Goal: Task Accomplishment & Management: Complete application form

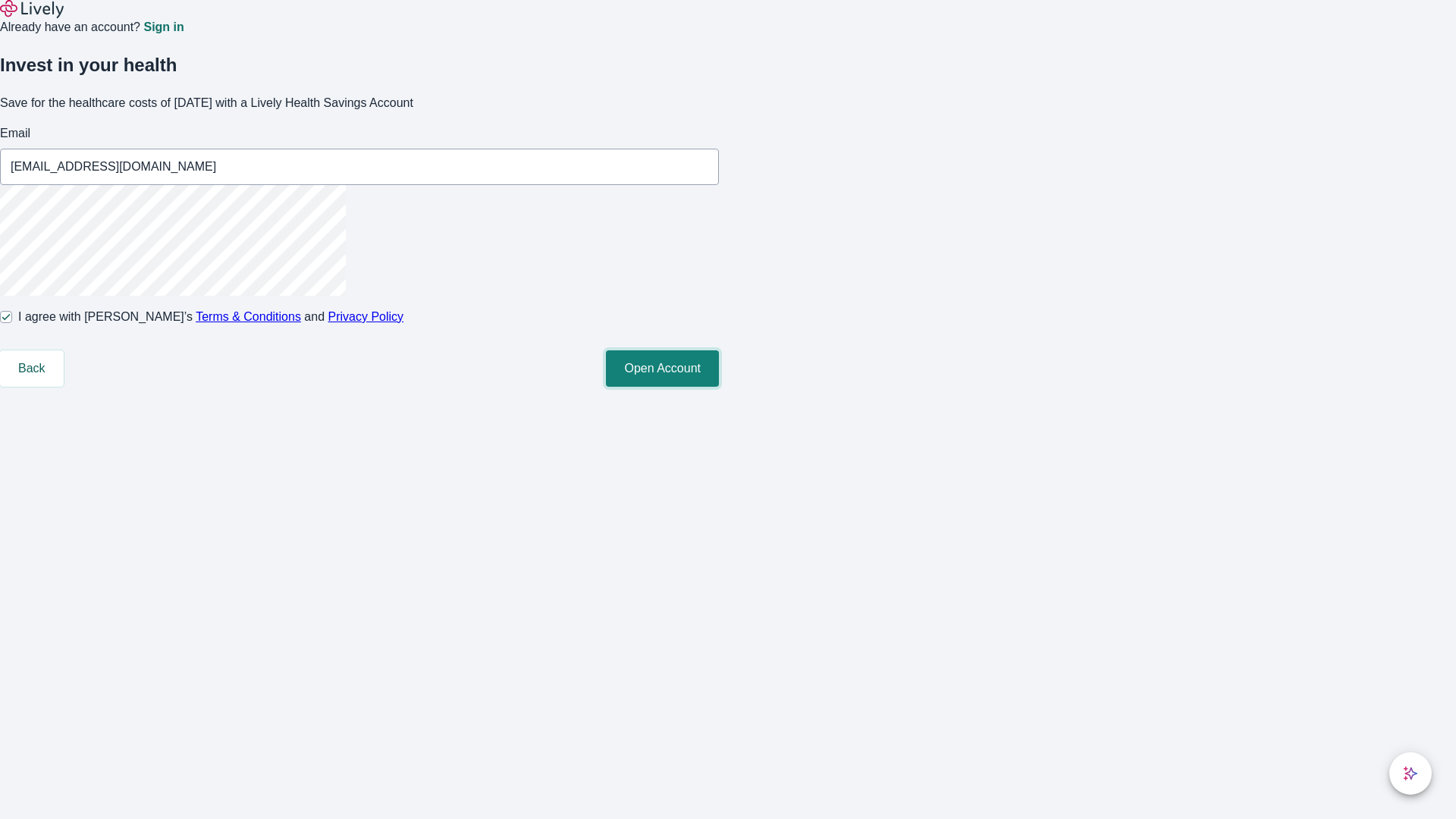
click at [719, 387] on button "Open Account" at bounding box center [662, 368] width 113 height 36
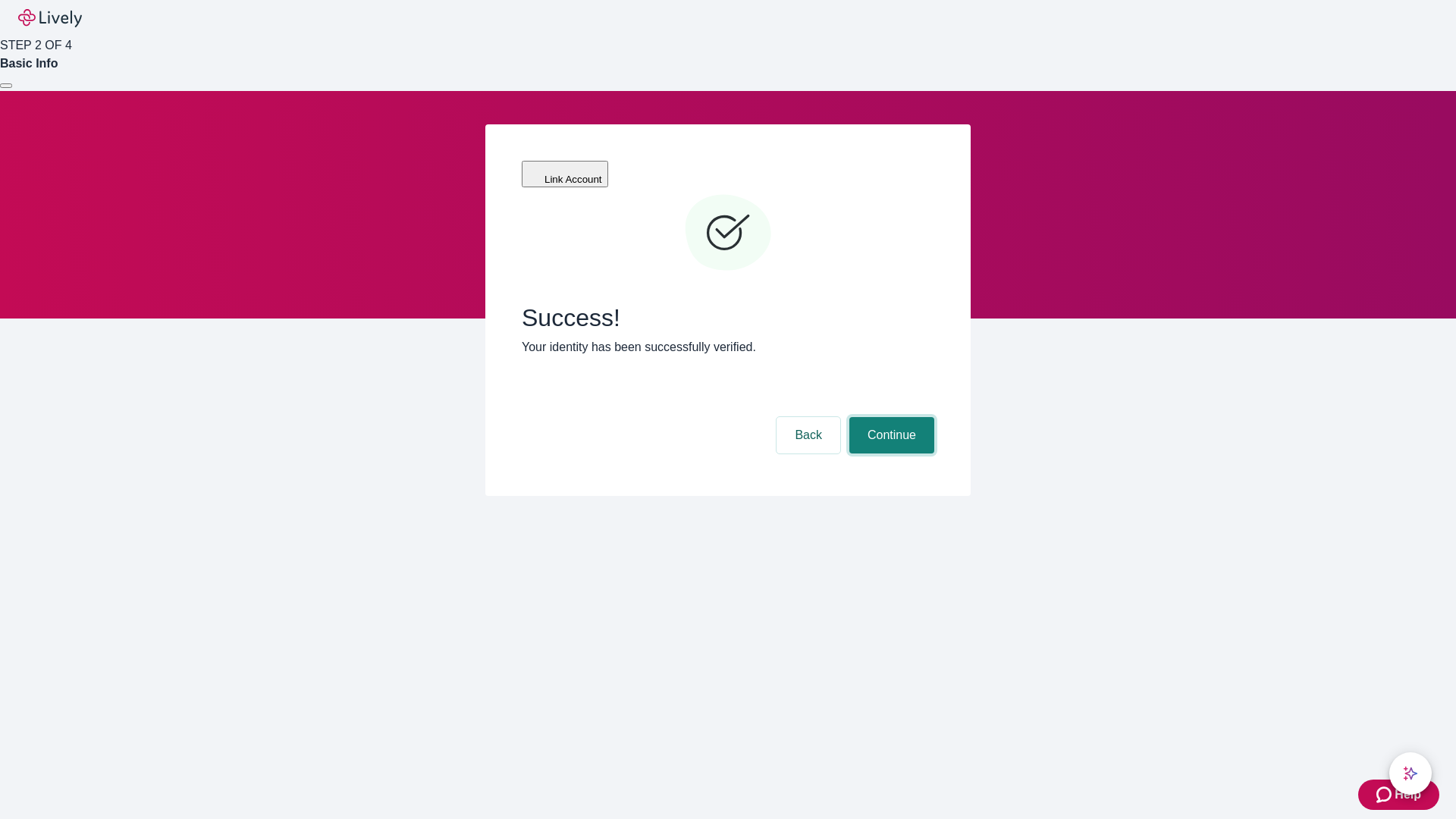
click at [889, 417] on button "Continue" at bounding box center [892, 435] width 85 height 36
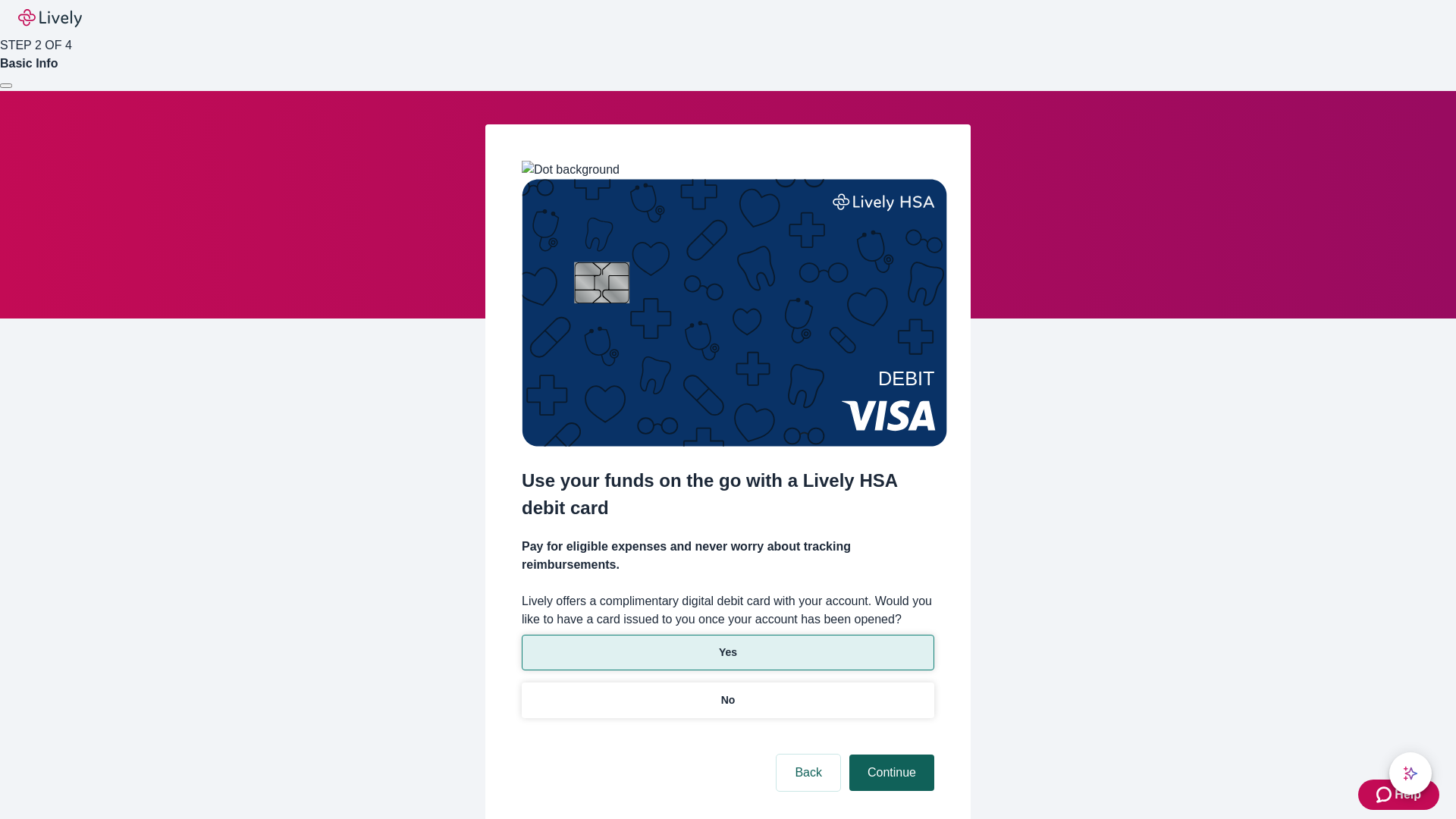
click at [728, 644] on p "Yes" at bounding box center [728, 652] width 18 height 16
click at [889, 755] on button "Continue" at bounding box center [892, 773] width 85 height 36
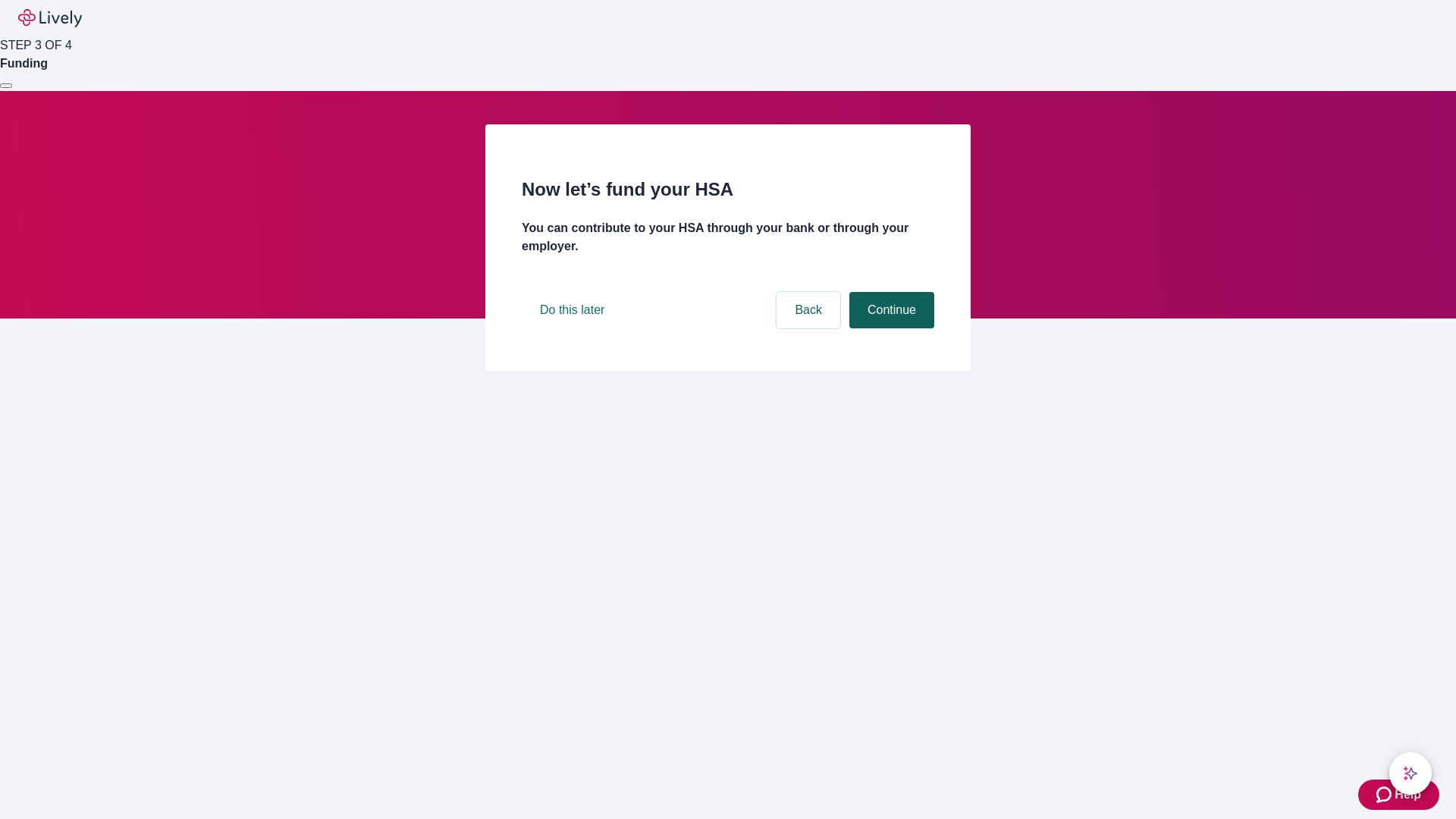
click at [889, 328] on button "Continue" at bounding box center [892, 310] width 85 height 36
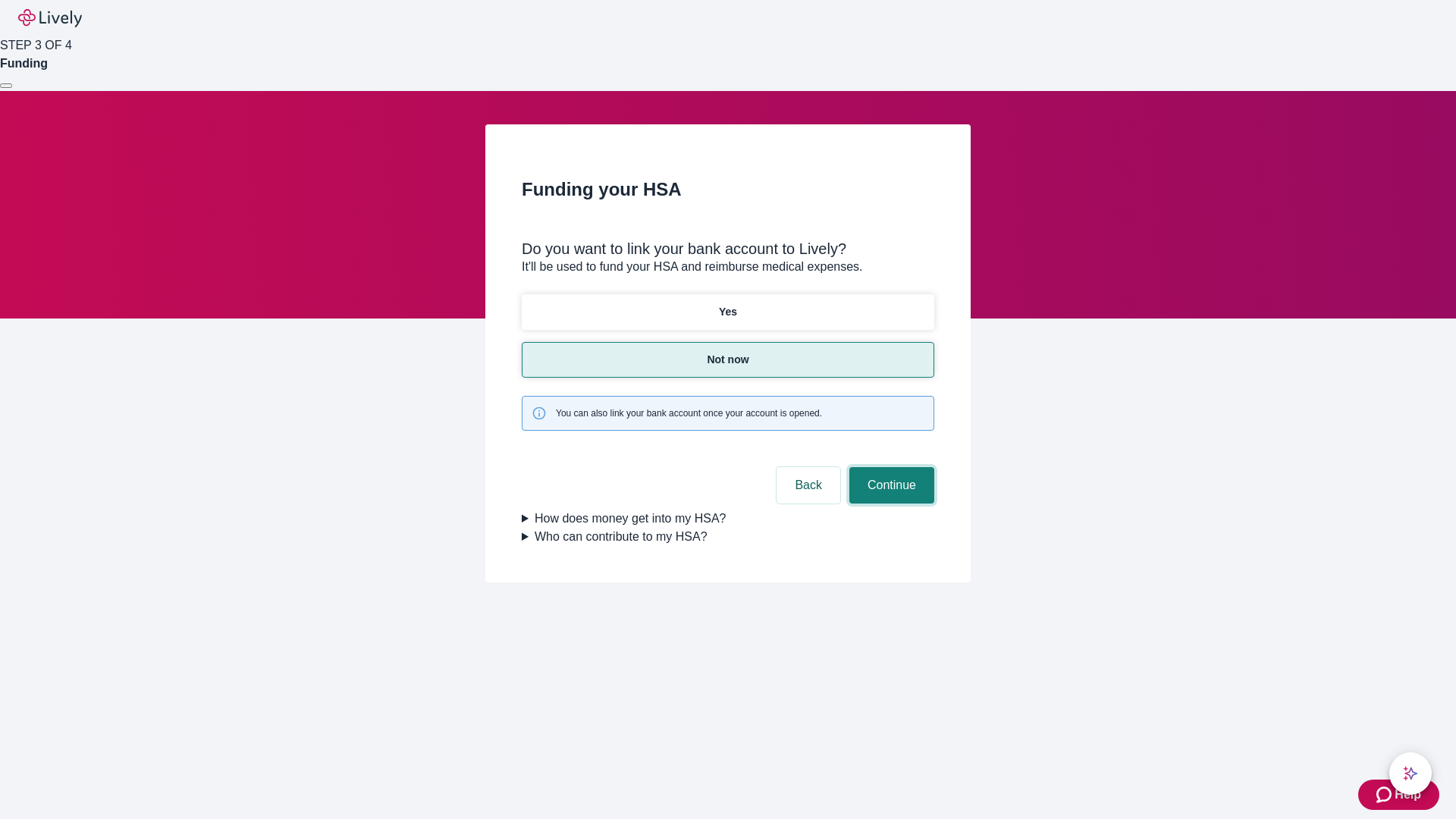
click at [889, 467] on button "Continue" at bounding box center [892, 485] width 85 height 36
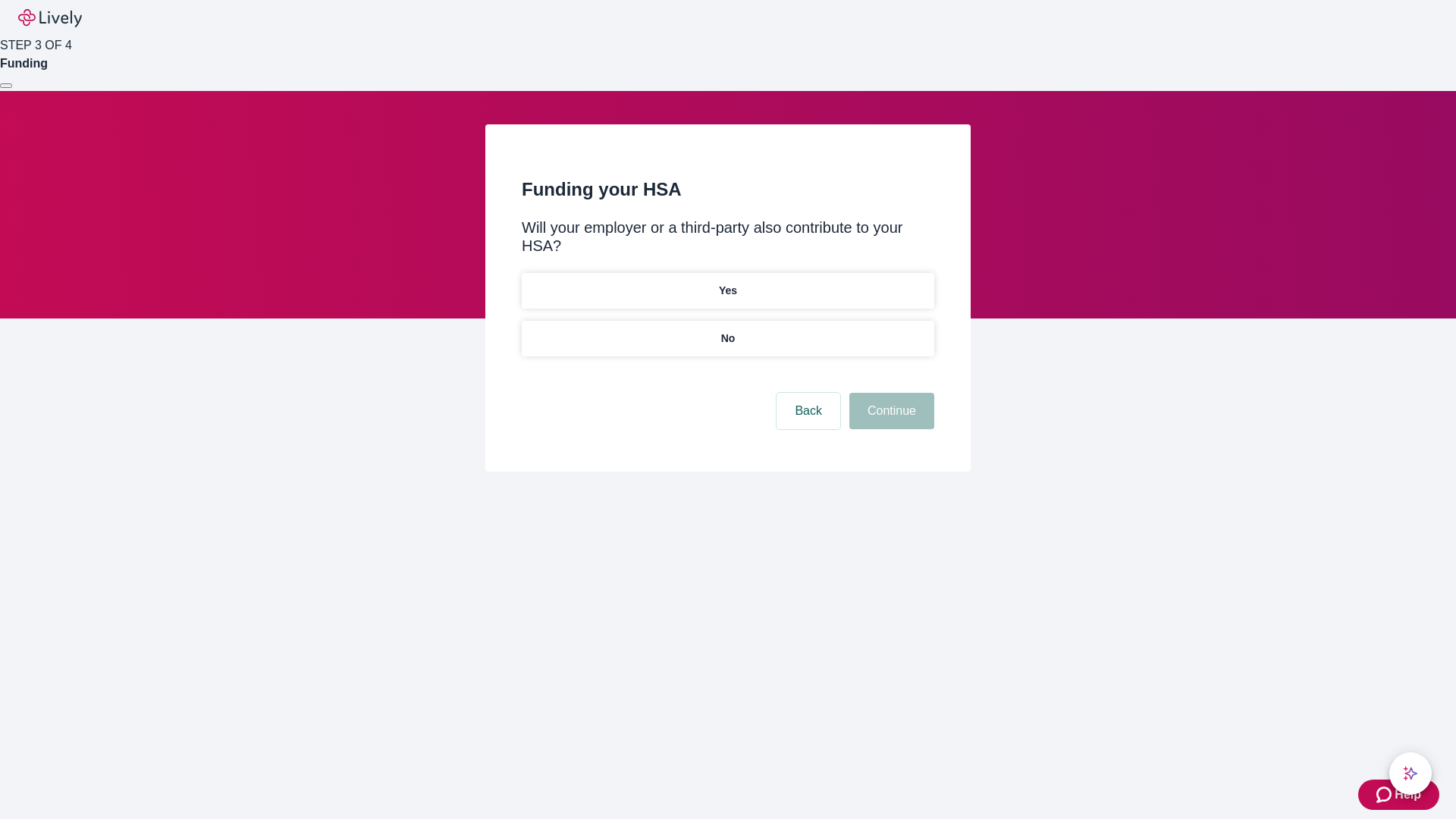
click at [728, 331] on p "No" at bounding box center [728, 339] width 14 height 16
click at [889, 392] on button "Continue" at bounding box center [892, 410] width 85 height 36
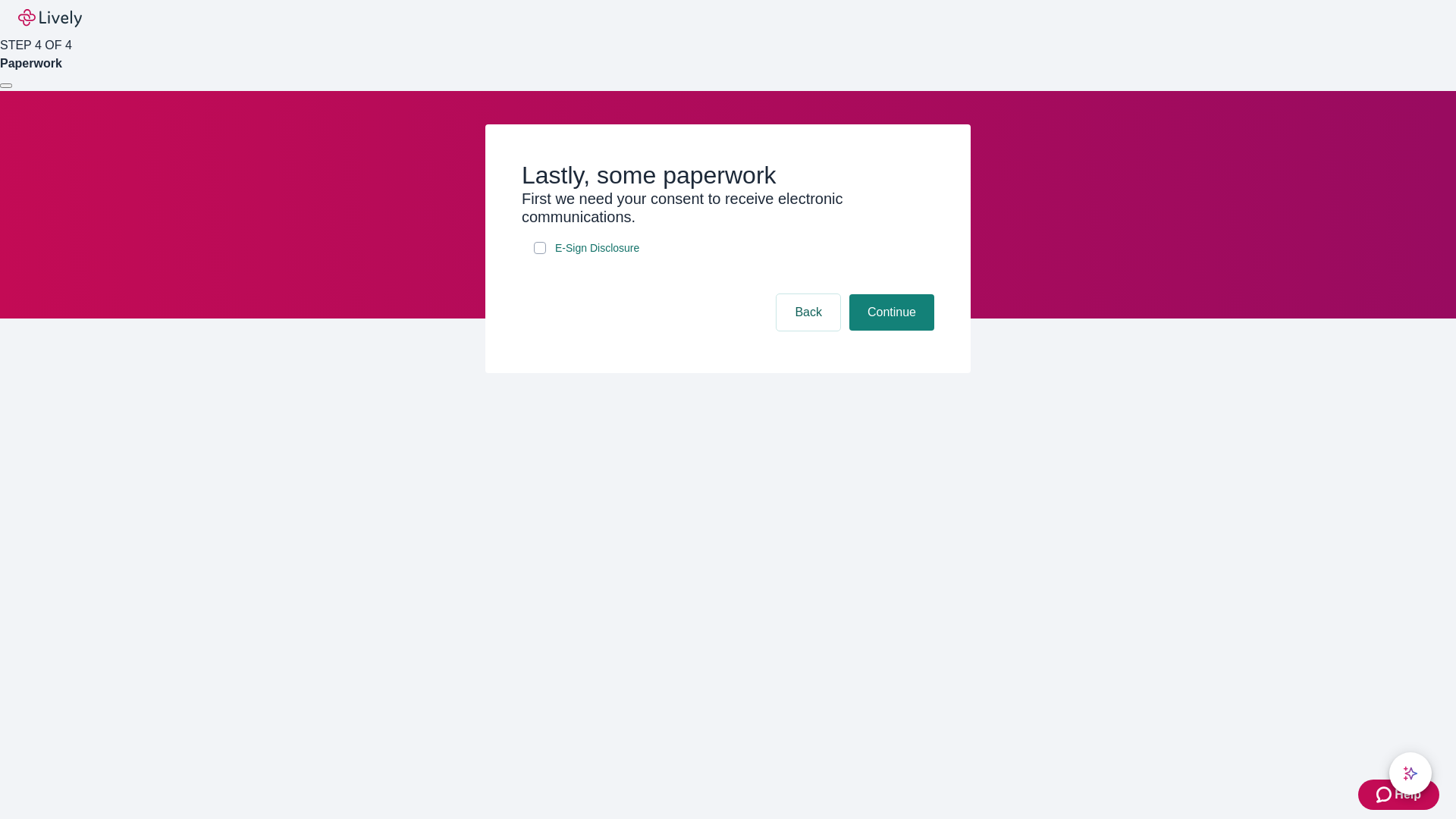
click at [540, 254] on input "E-Sign Disclosure" at bounding box center [539, 248] width 12 height 12
checkbox input "true"
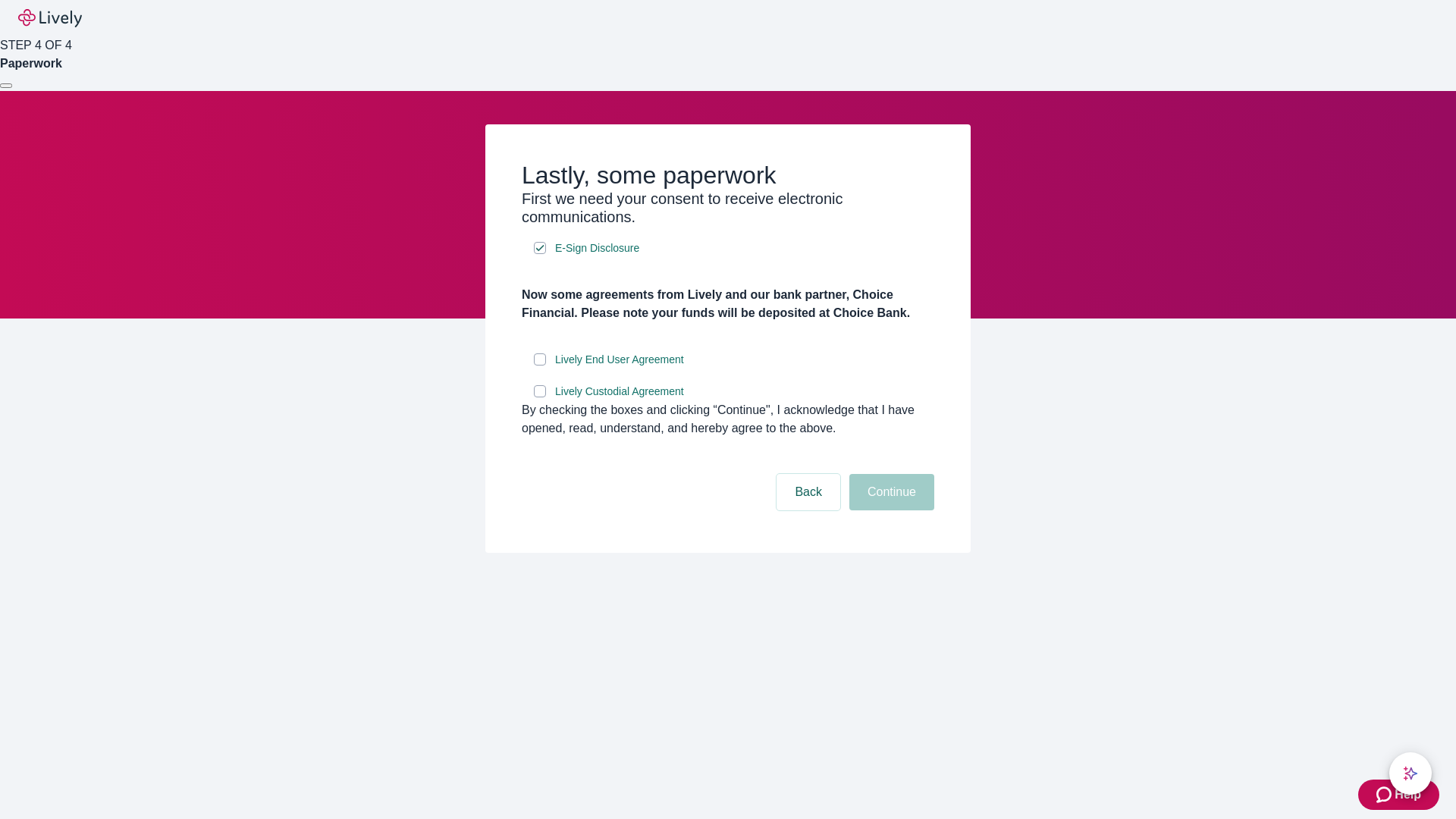
click at [540, 365] on input "Lively End User Agreement" at bounding box center [539, 359] width 12 height 12
checkbox input "true"
click at [540, 397] on input "Lively Custodial Agreement" at bounding box center [539, 391] width 12 height 12
checkbox input "true"
click at [889, 511] on button "Continue" at bounding box center [892, 492] width 85 height 36
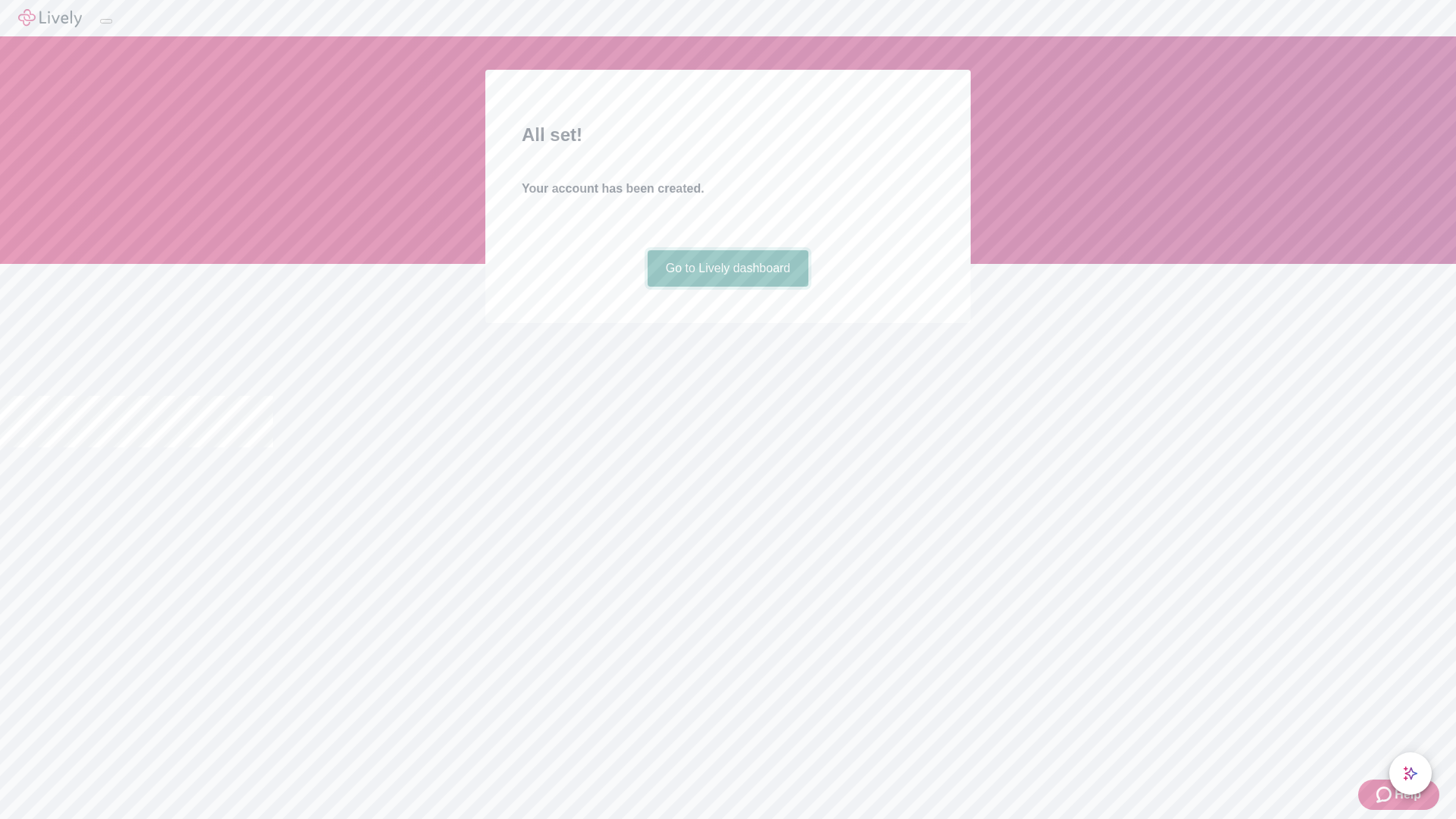
click at [728, 287] on link "Go to Lively dashboard" at bounding box center [728, 269] width 162 height 36
